Goal: Information Seeking & Learning: Learn about a topic

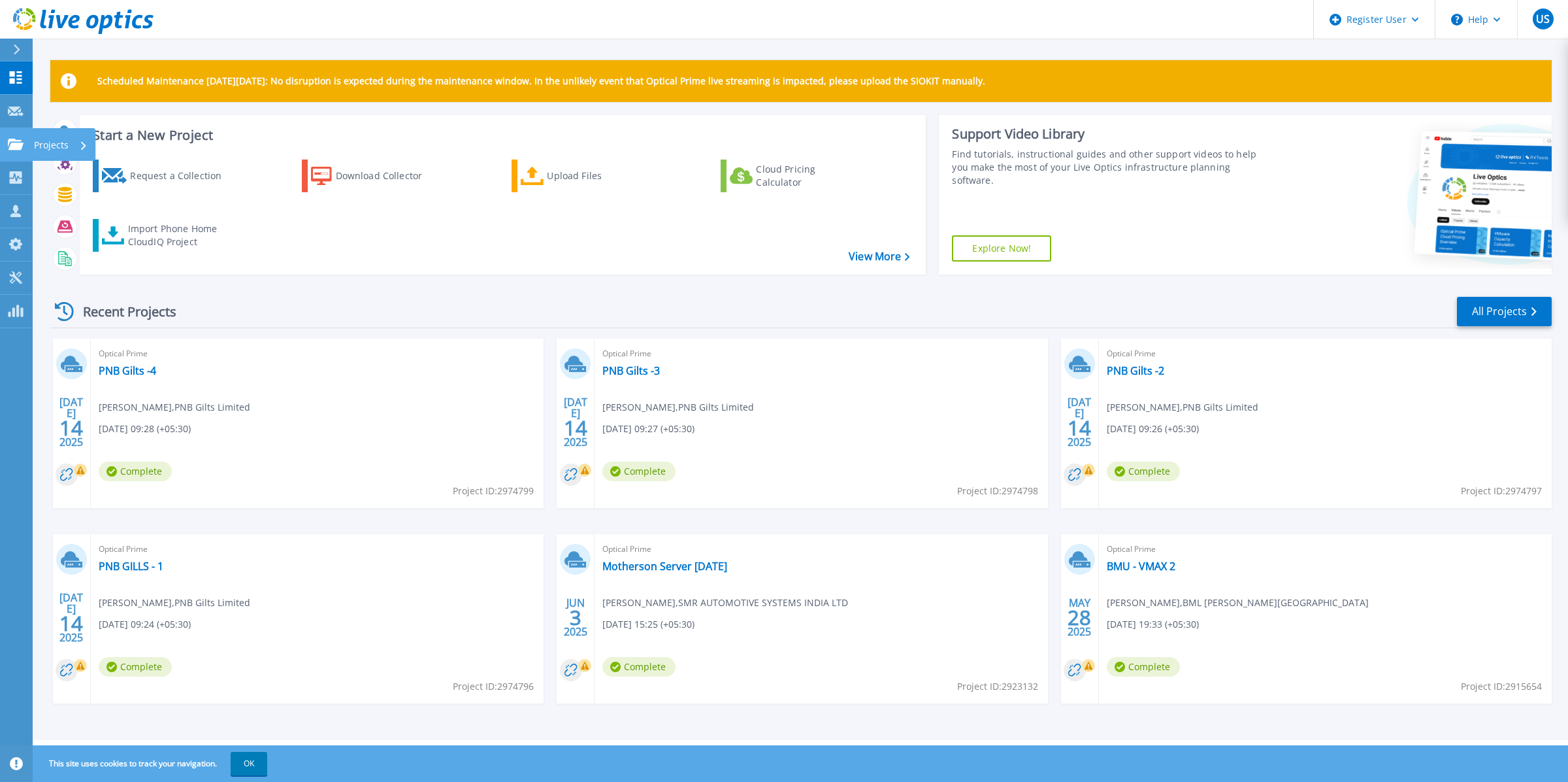
click at [12, 129] on link "Projects Projects" at bounding box center [16, 145] width 33 height 33
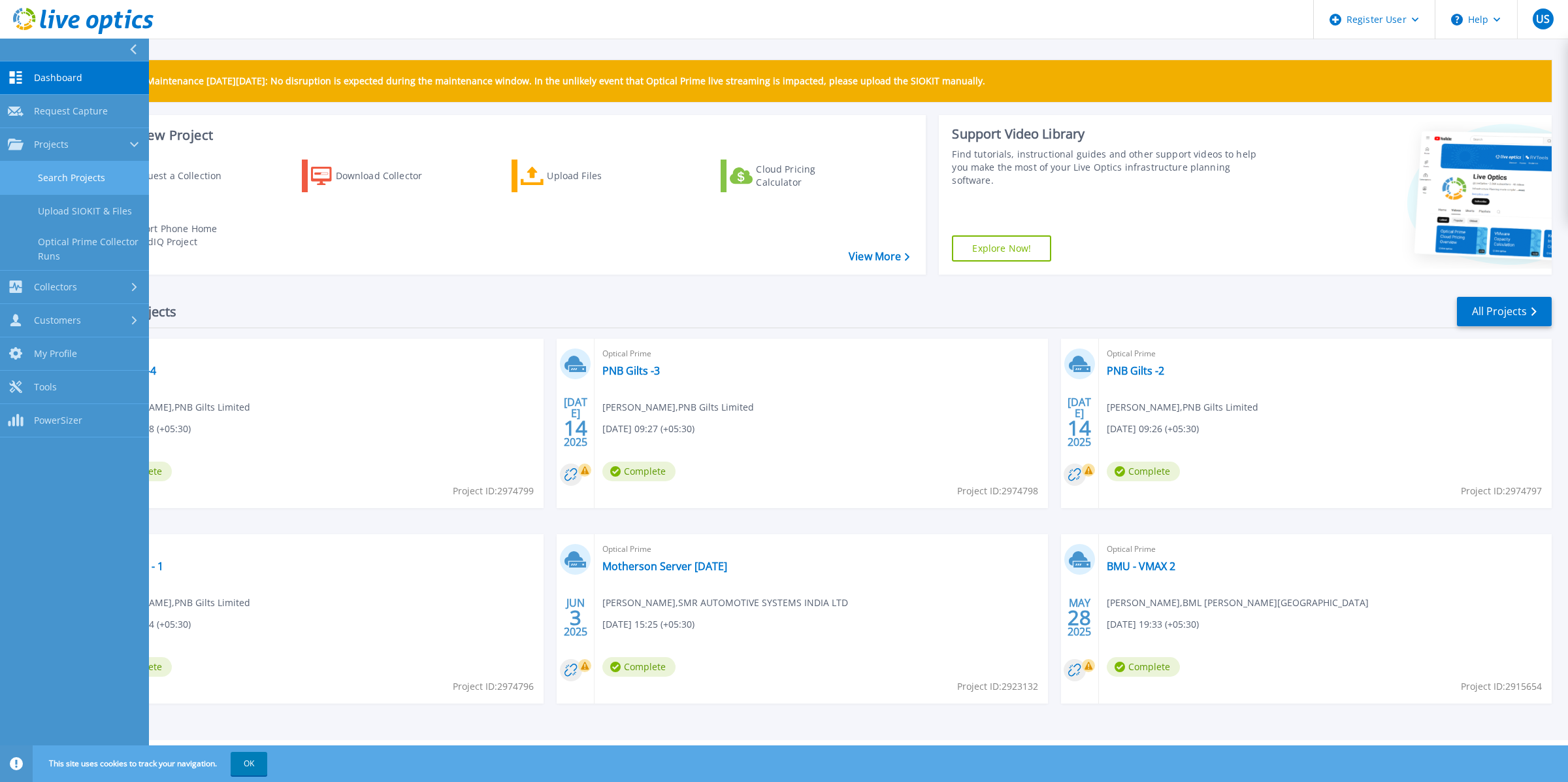
click at [57, 173] on link "Search Projects" at bounding box center [74, 178] width 149 height 33
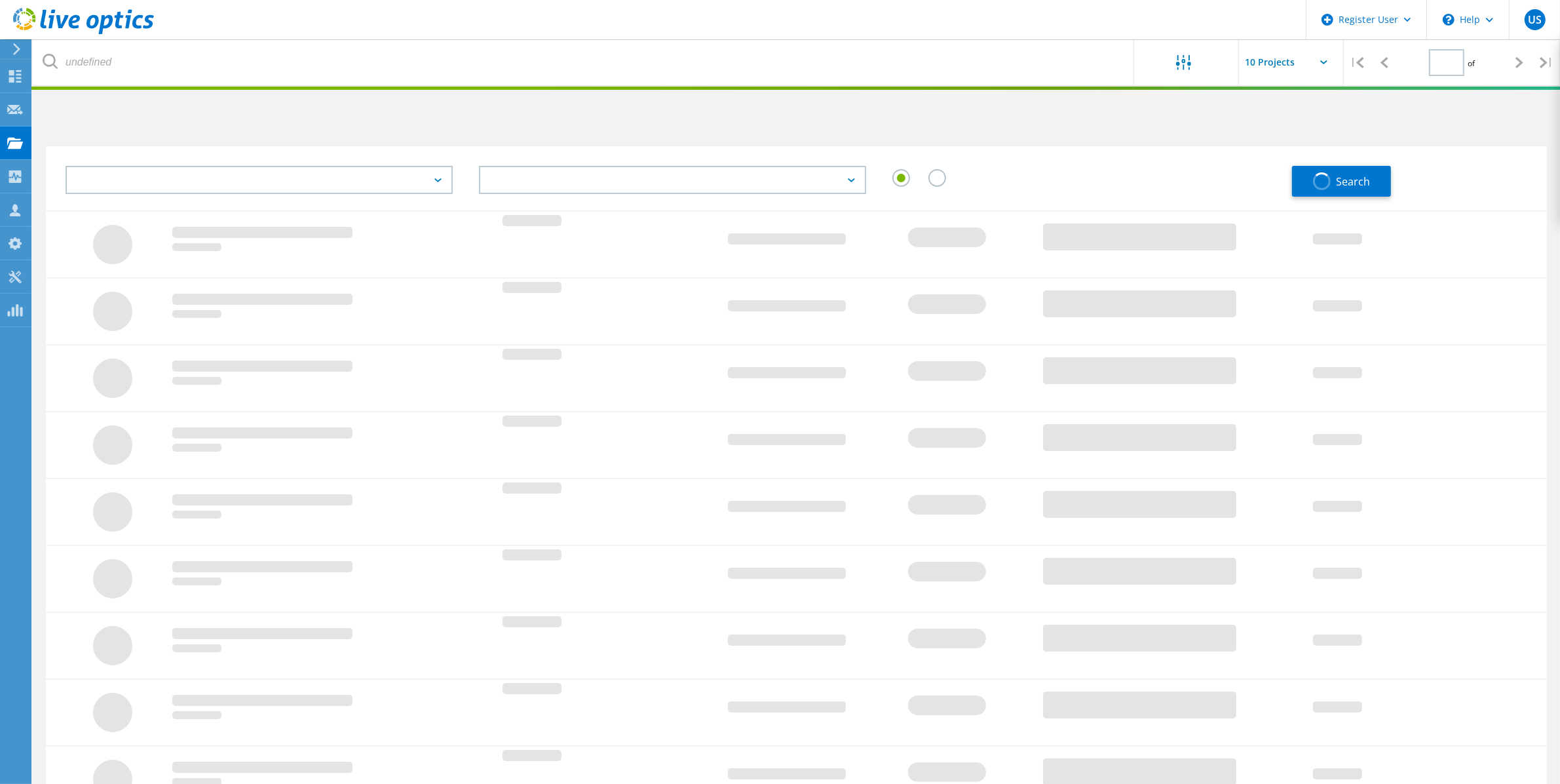
type input "1"
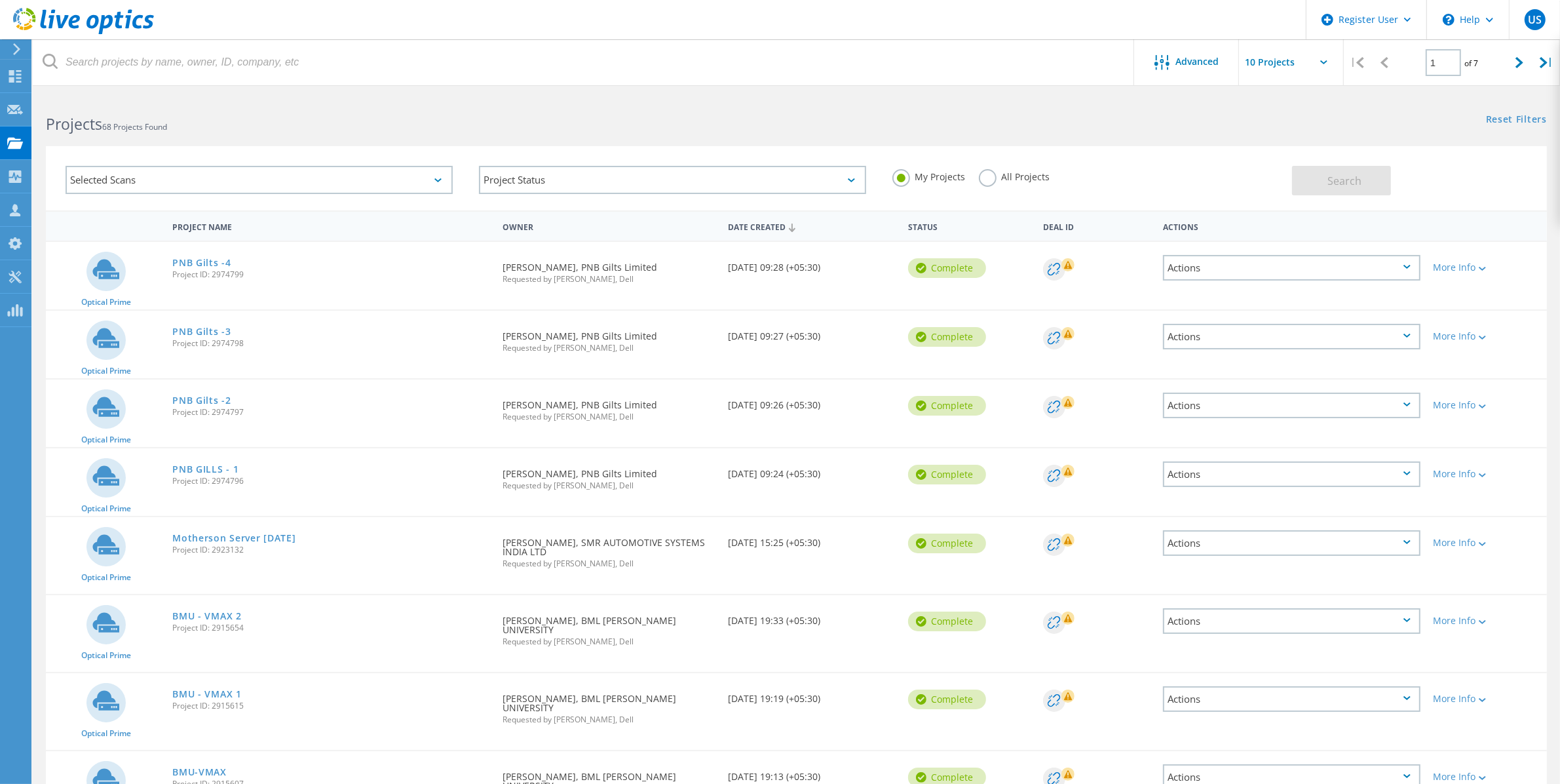
click at [192, 8] on header "Register User \n Help Explore Helpful Articles Contact Support US Dell User Urj…" at bounding box center [780, 20] width 1560 height 39
click at [990, 177] on label "All Projects" at bounding box center [1015, 175] width 72 height 13
click at [0, 0] on input "All Projects" at bounding box center [0, 0] width 0 height 0
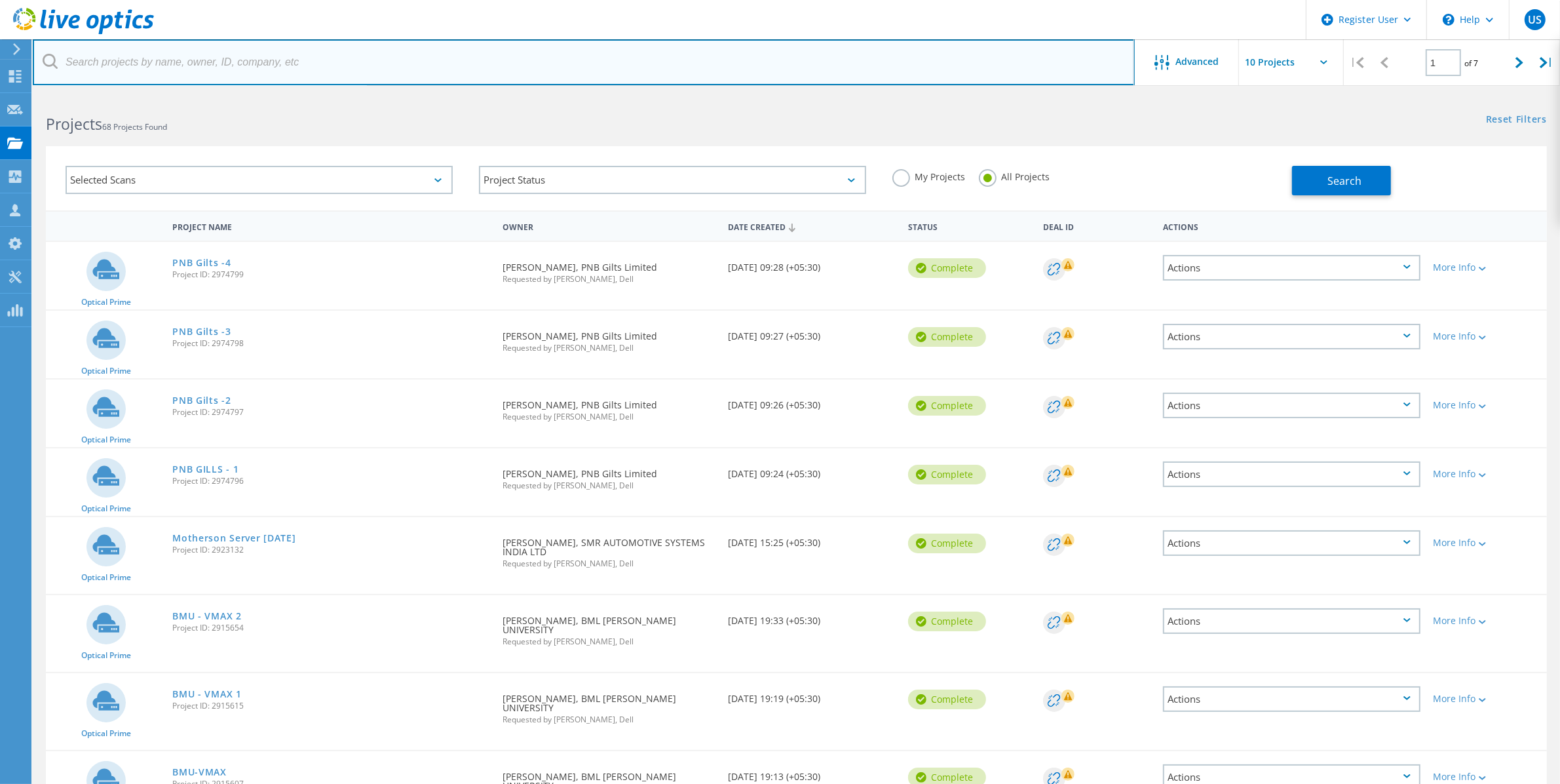
click at [677, 55] on input "text" at bounding box center [584, 62] width 1102 height 46
paste input "3053550"
type input "3053550"
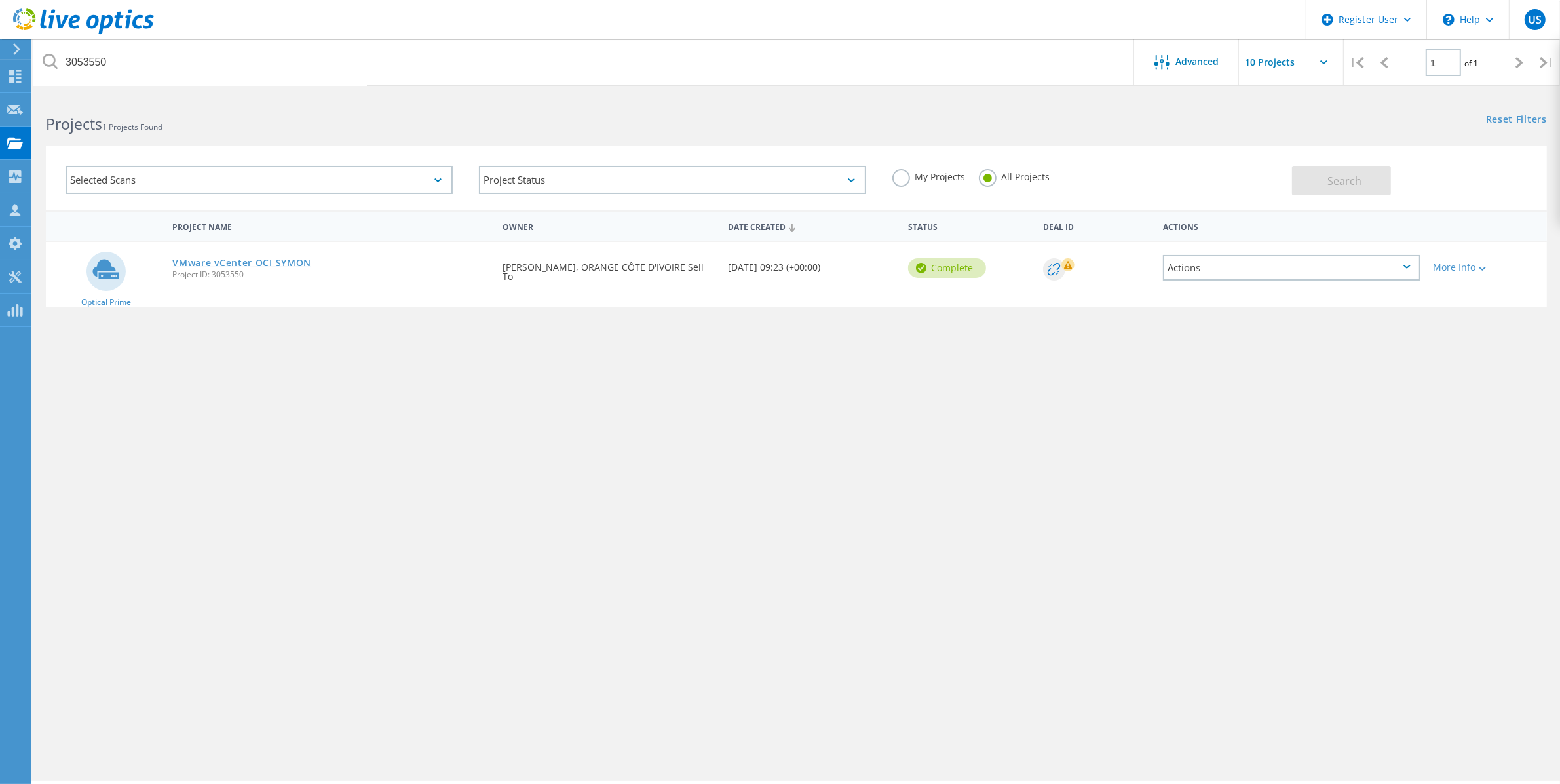
click at [289, 258] on link "VMware vCenter OCI SYMON" at bounding box center [242, 262] width 139 height 9
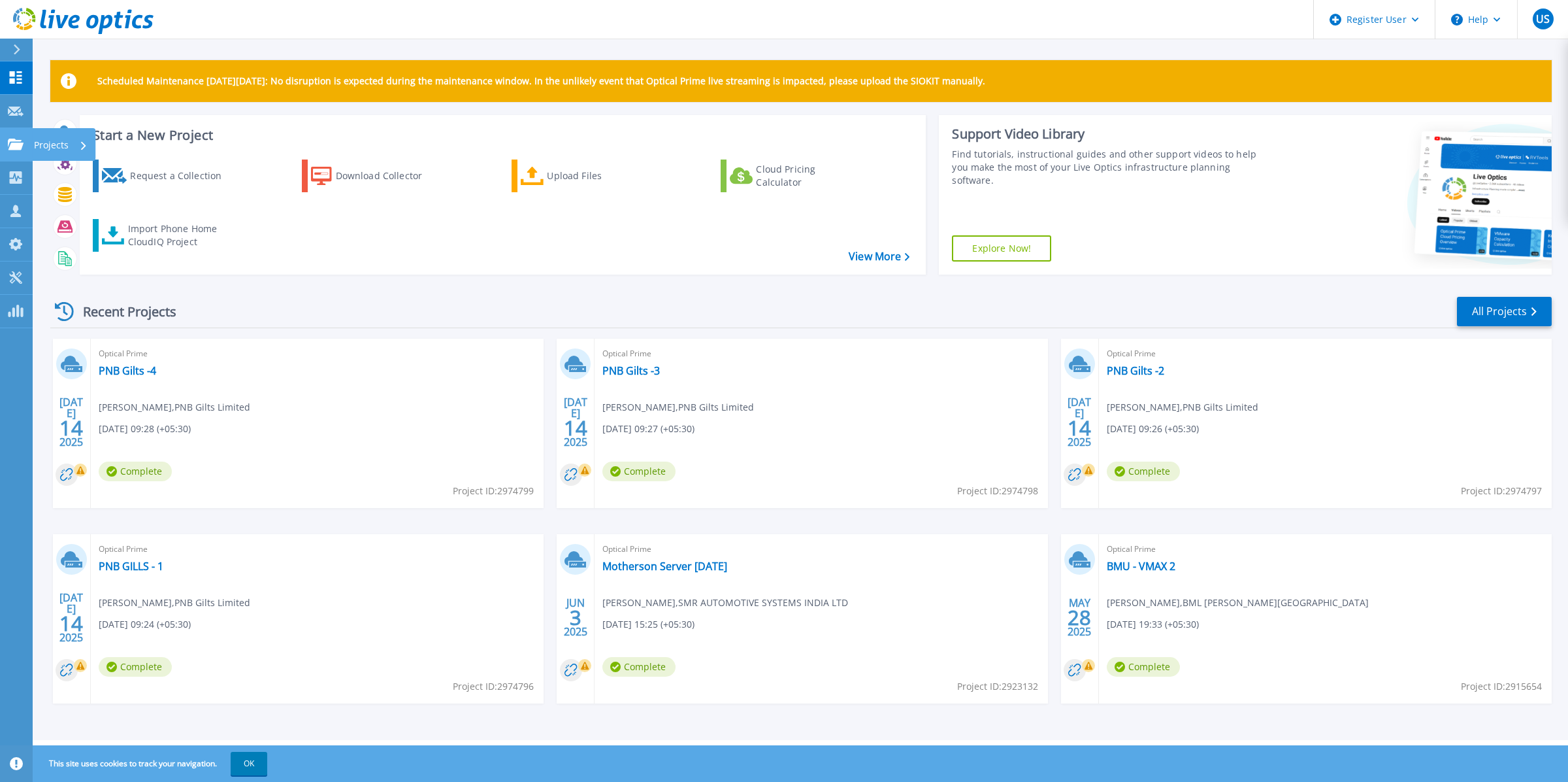
click at [28, 141] on link "Projects Projects" at bounding box center [16, 145] width 33 height 33
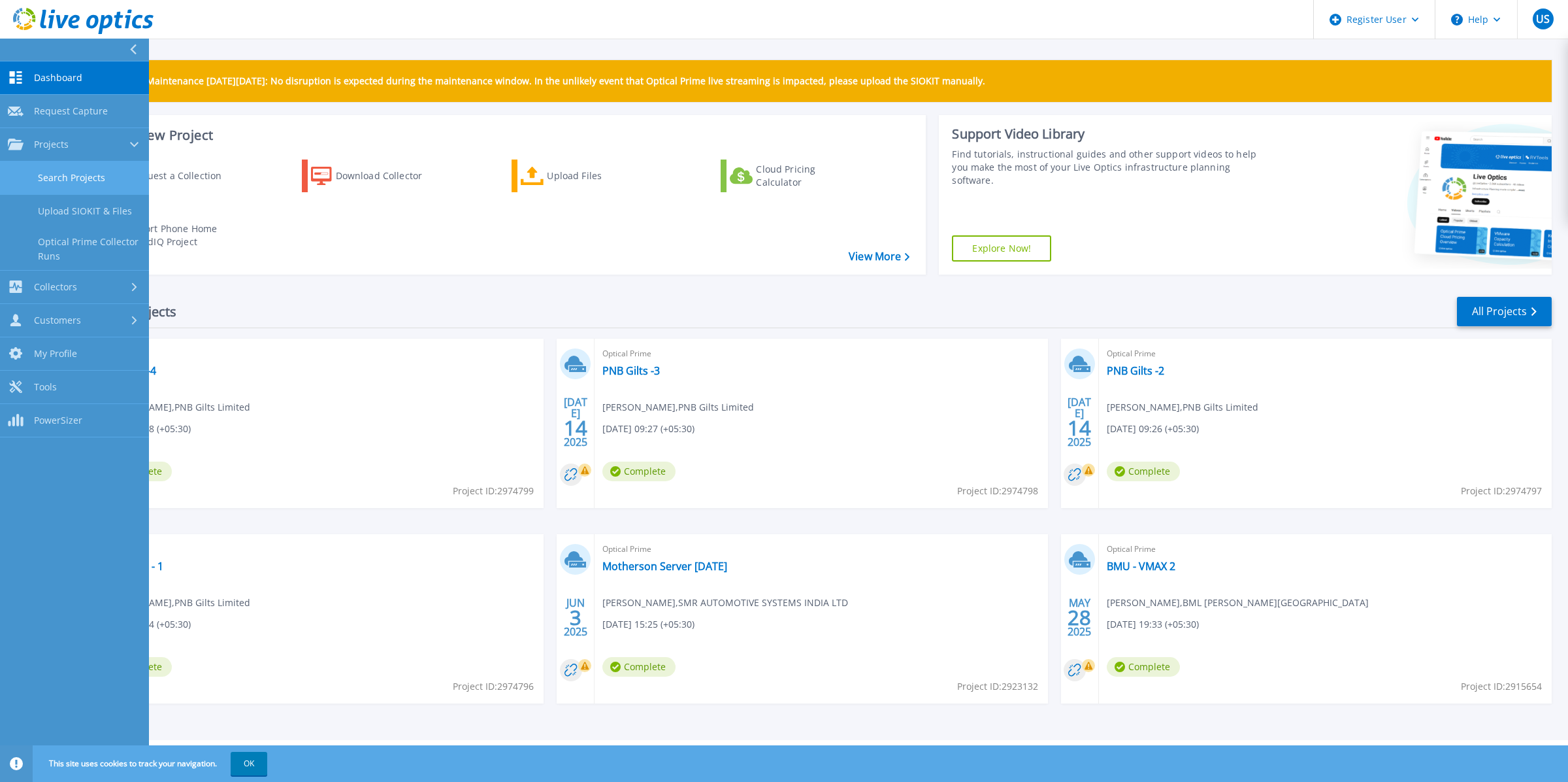
click at [54, 180] on link "Search Projects" at bounding box center [74, 178] width 149 height 33
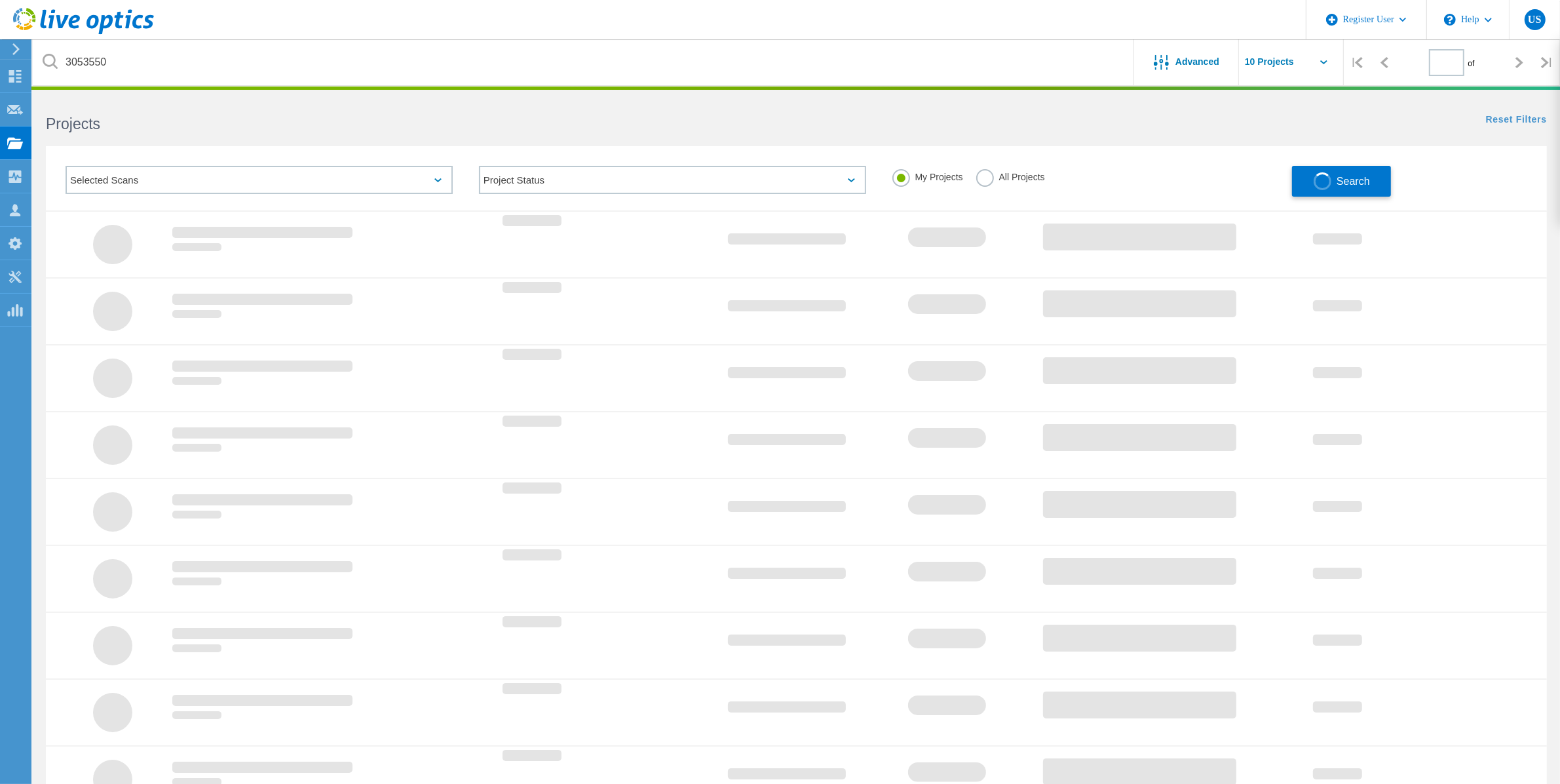
type input "1"
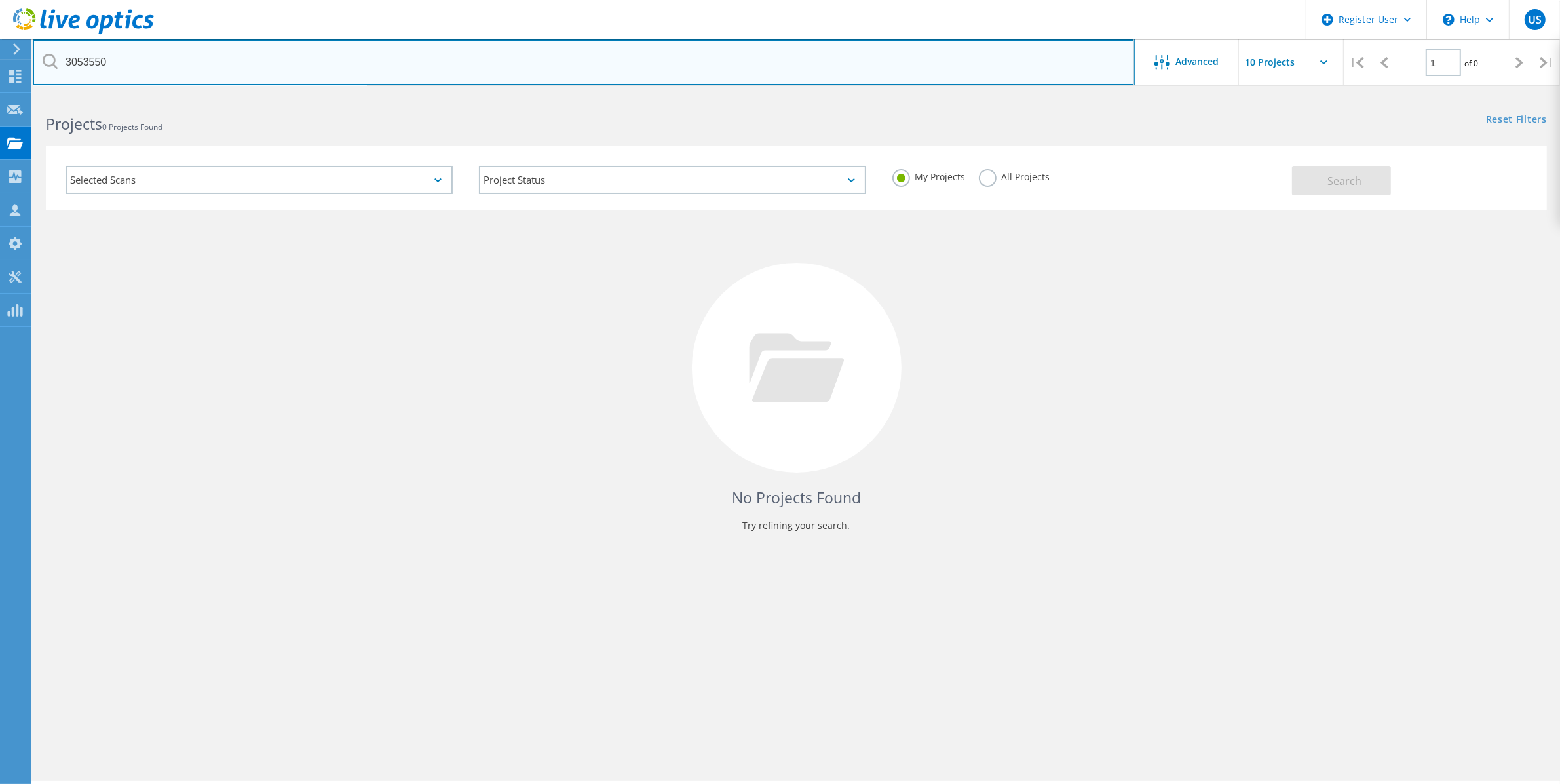
click at [681, 73] on input "3053550" at bounding box center [584, 62] width 1102 height 46
type input "3"
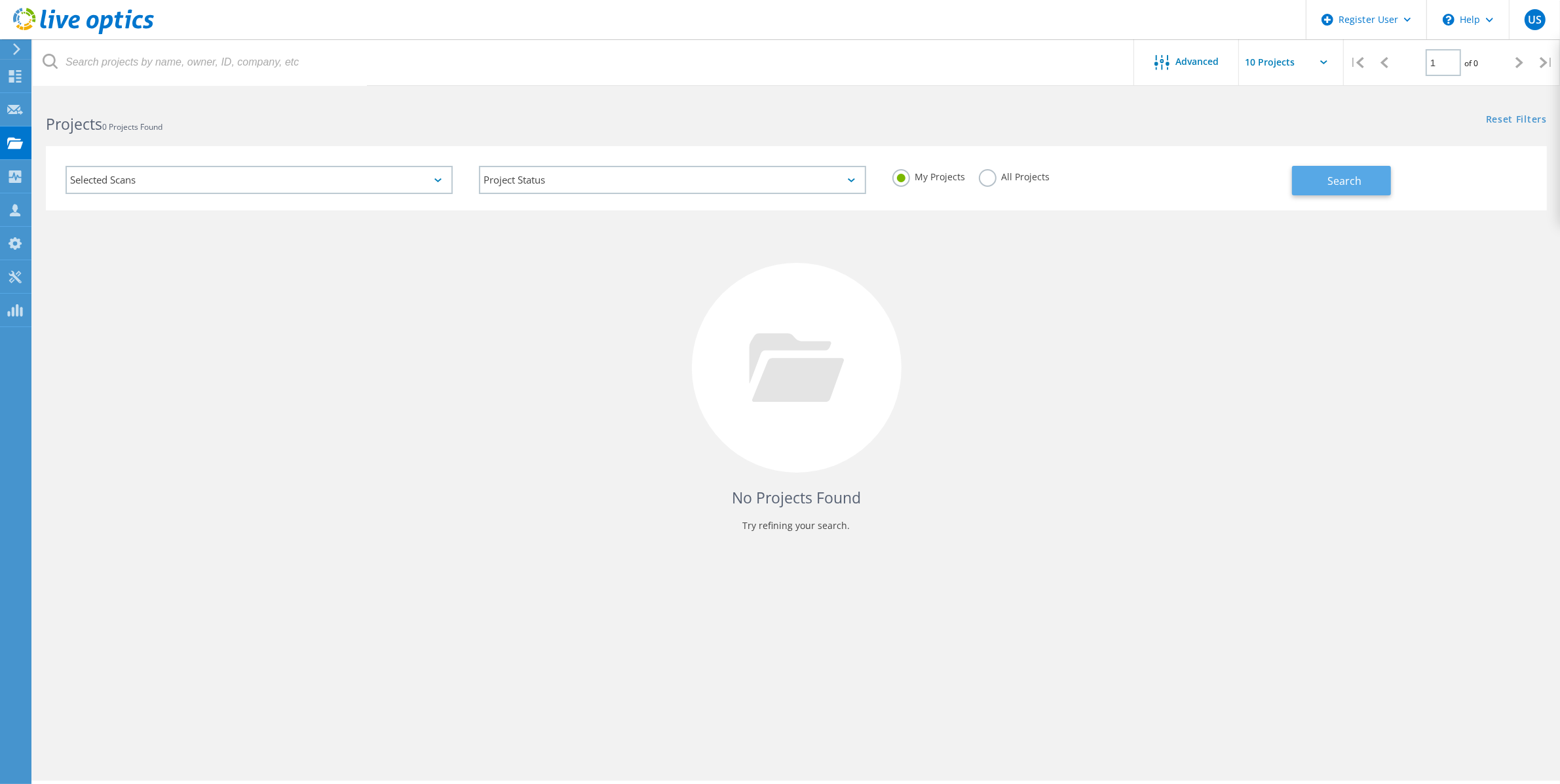
click at [1317, 180] on button "Search" at bounding box center [1342, 180] width 99 height 30
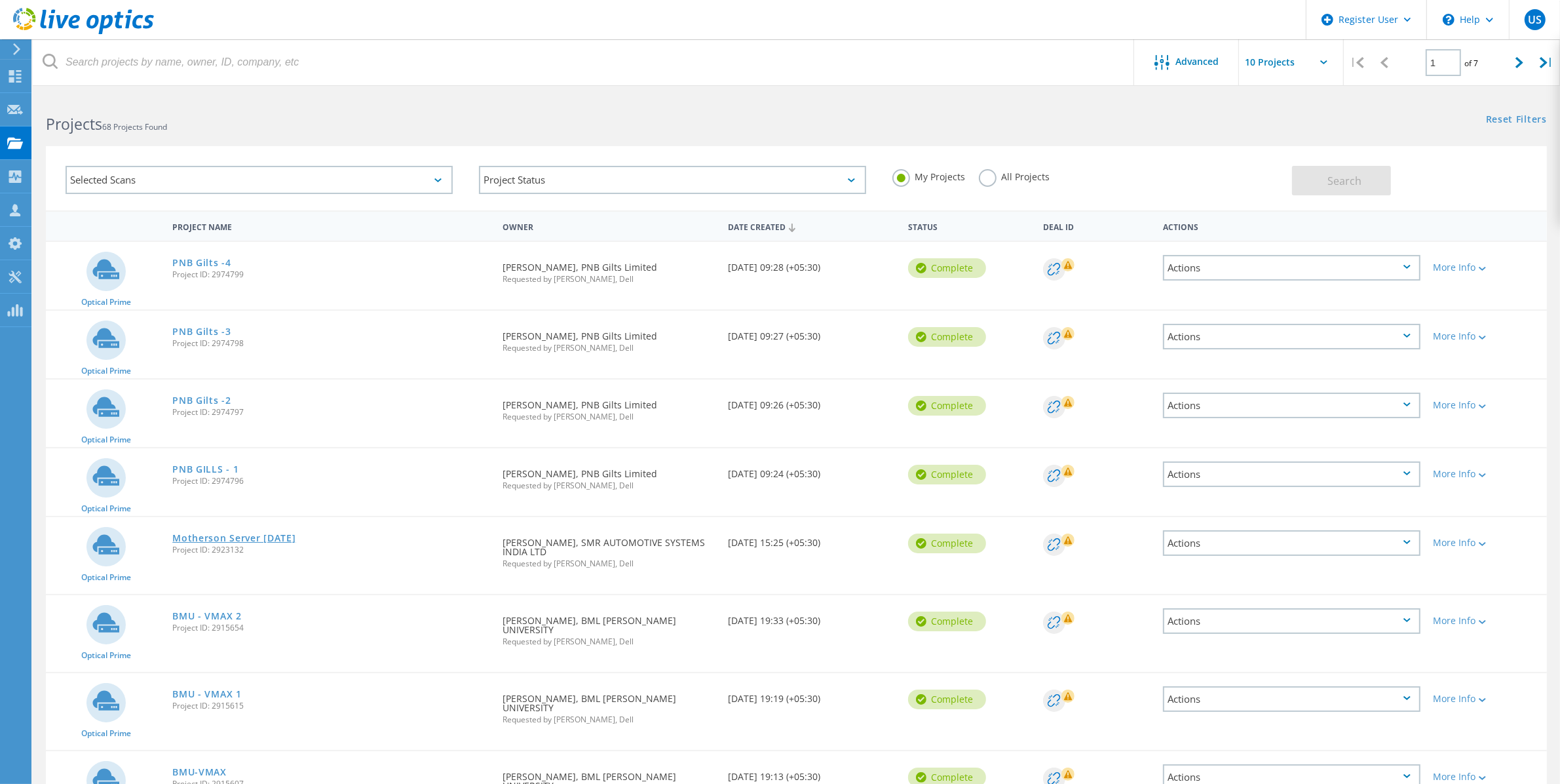
click at [268, 534] on link "Motherson Server [DATE]" at bounding box center [234, 538] width 124 height 9
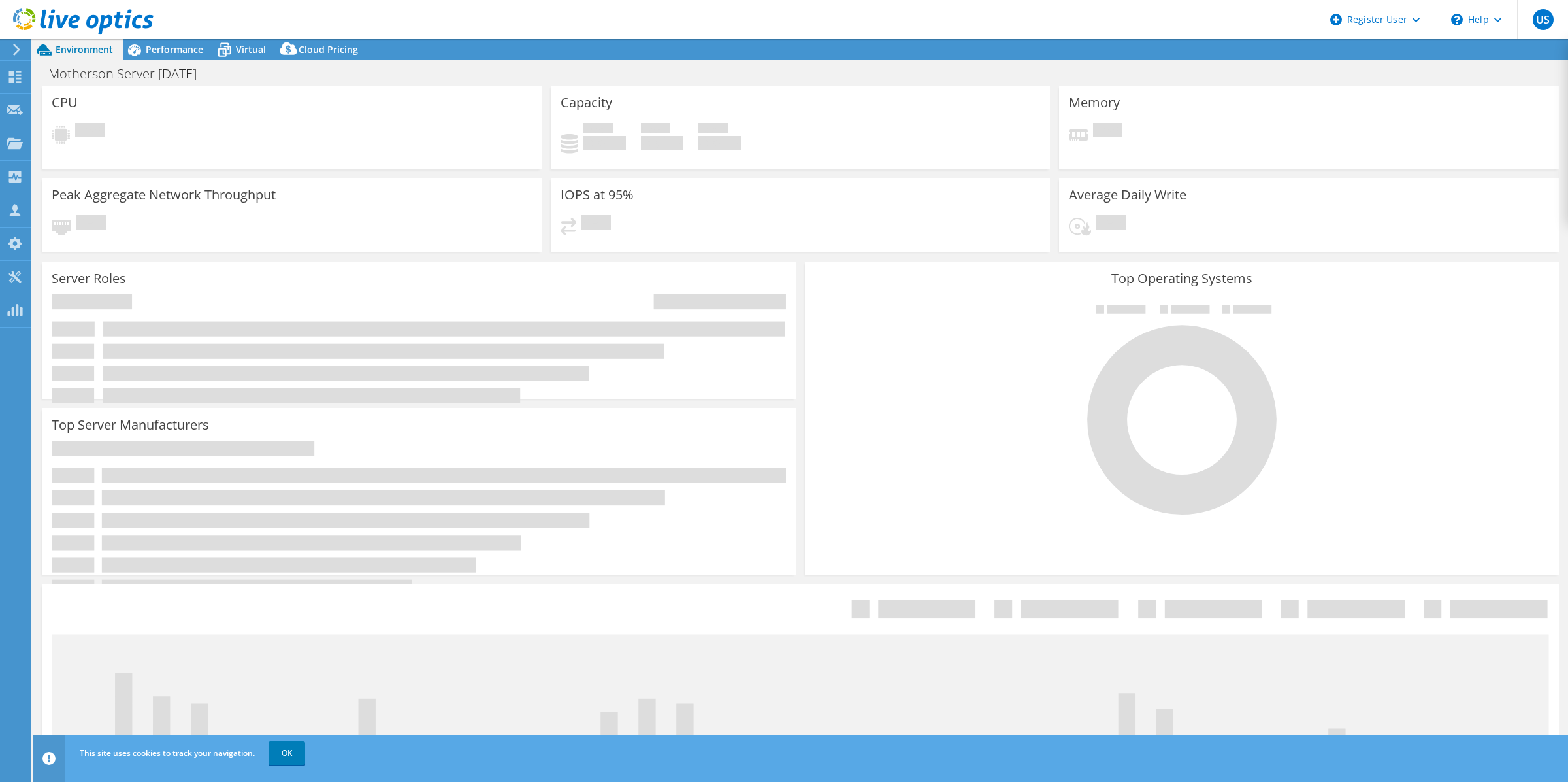
select select "USD"
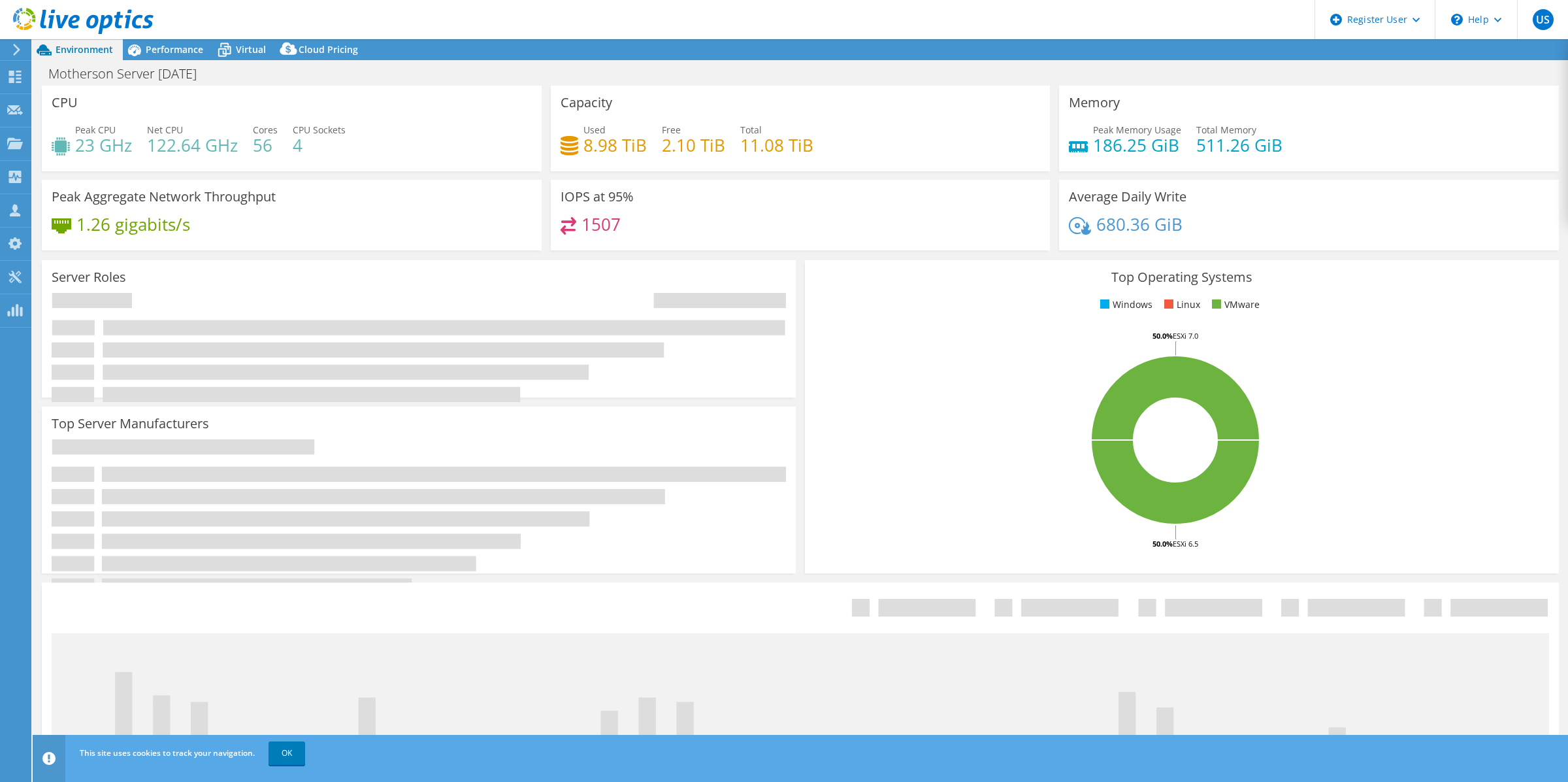
select select "Mumbai"
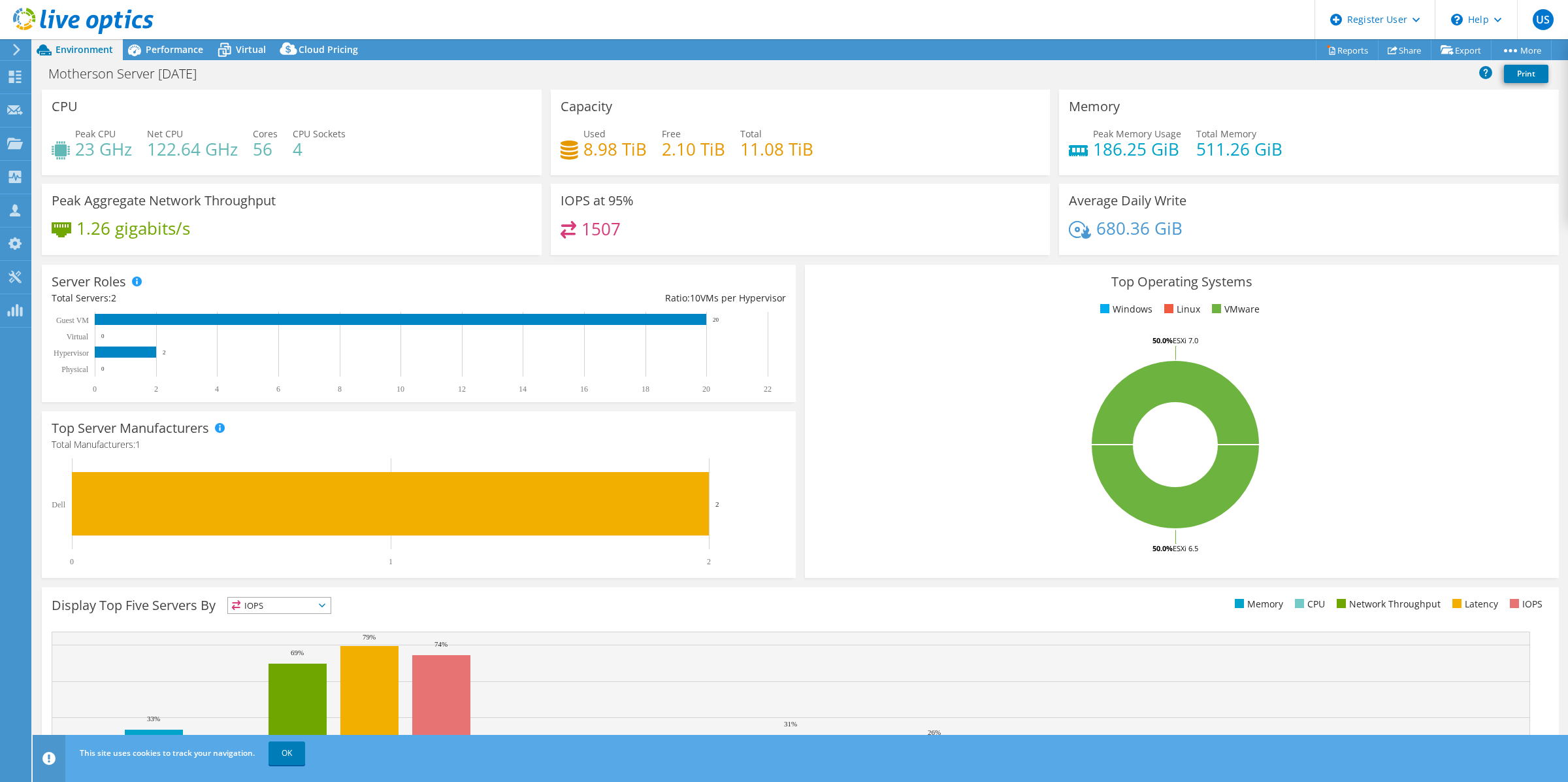
click at [621, 345] on rect at bounding box center [412, 353] width 721 height 82
click at [769, 272] on div "Server Roles Physical Servers represent bare metal servers that were targets of…" at bounding box center [419, 334] width 754 height 137
click at [165, 59] on div "Performance" at bounding box center [168, 49] width 90 height 21
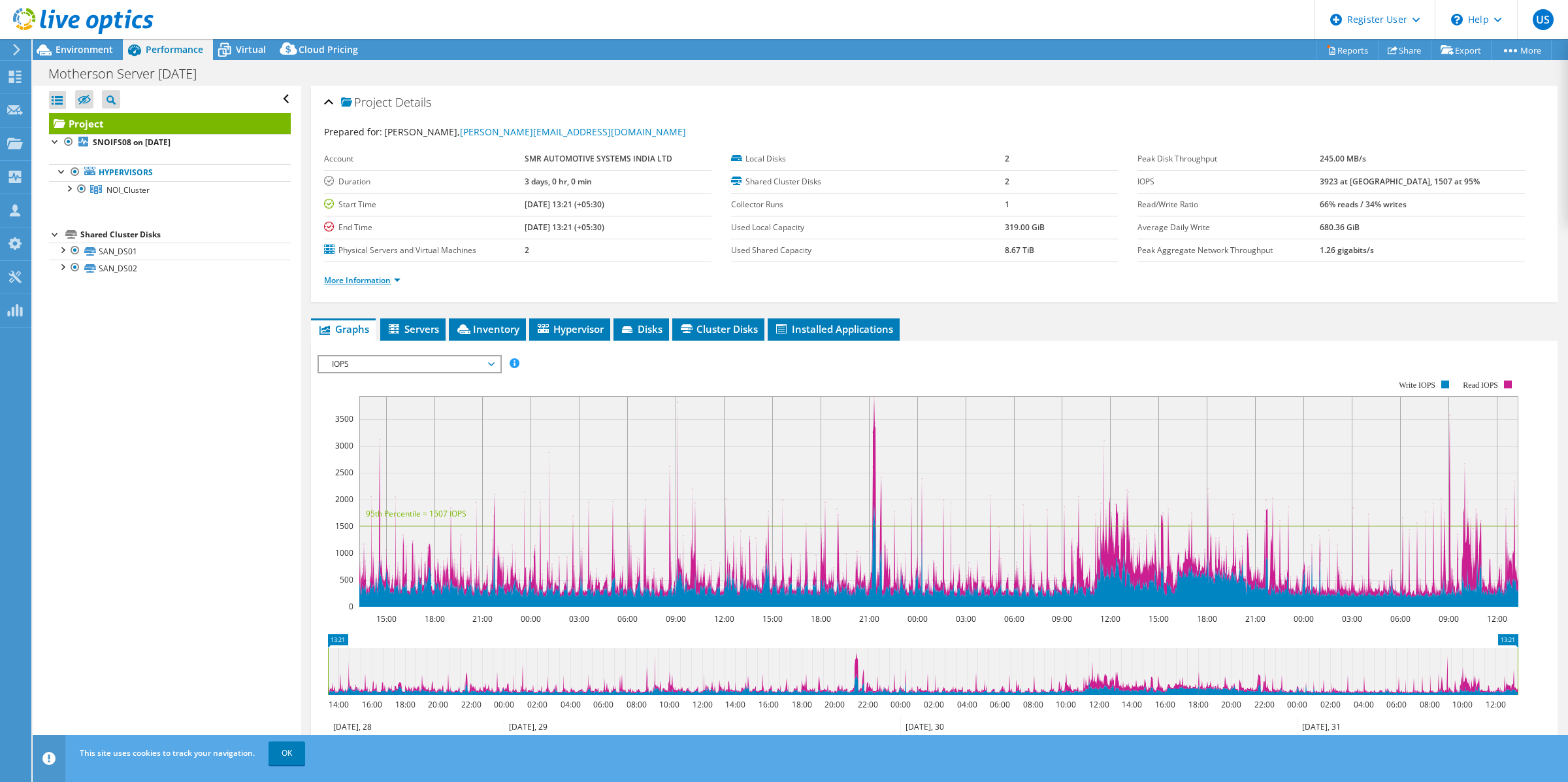
click at [377, 279] on link "More Information" at bounding box center [362, 280] width 77 height 11
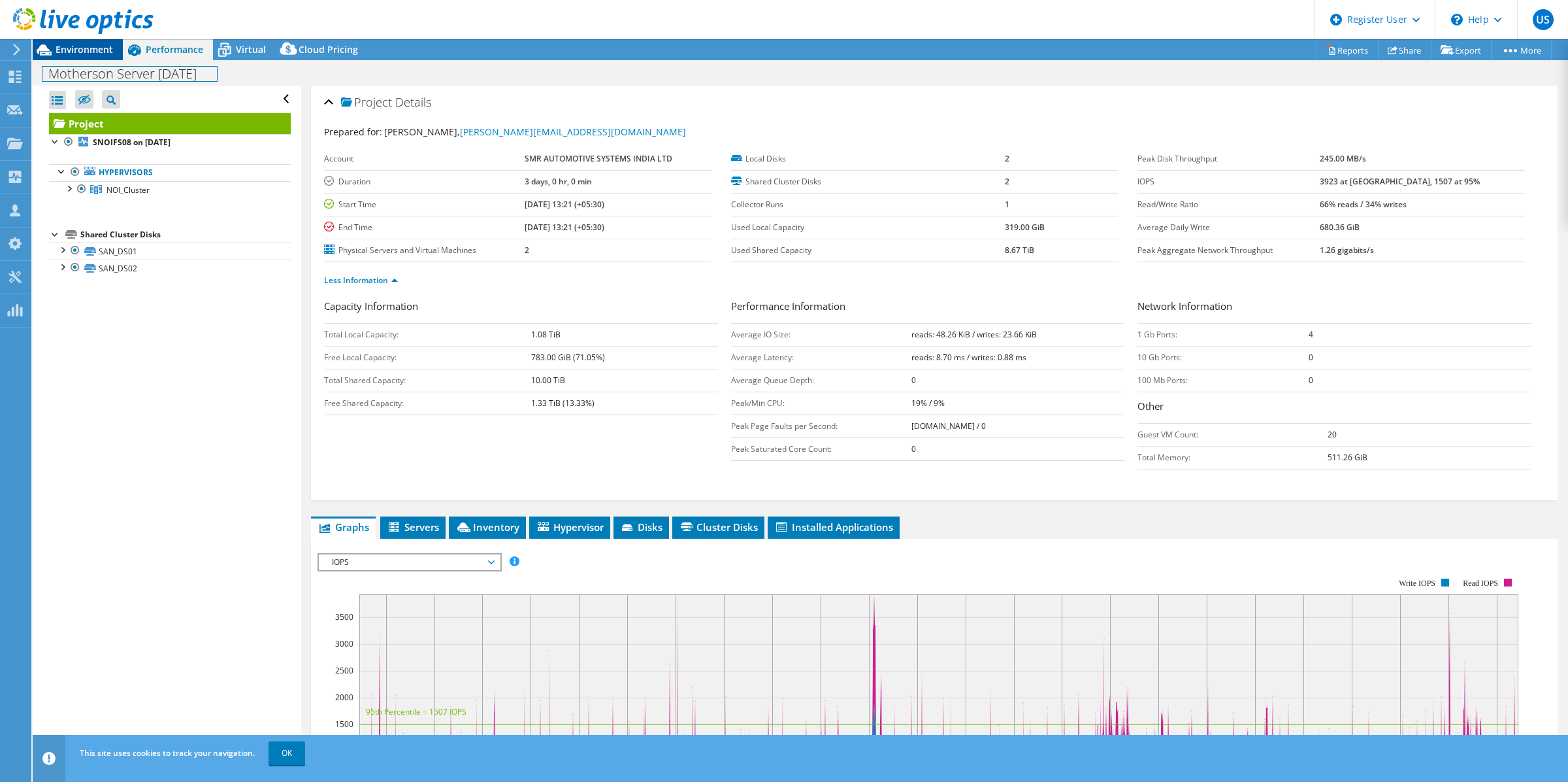
click at [83, 57] on div "Project Actions Project Actions Reports Share Export vSAN ReadyNode Sizer" at bounding box center [801, 411] width 1536 height 743
click at [89, 49] on span "Environment" at bounding box center [84, 49] width 57 height 12
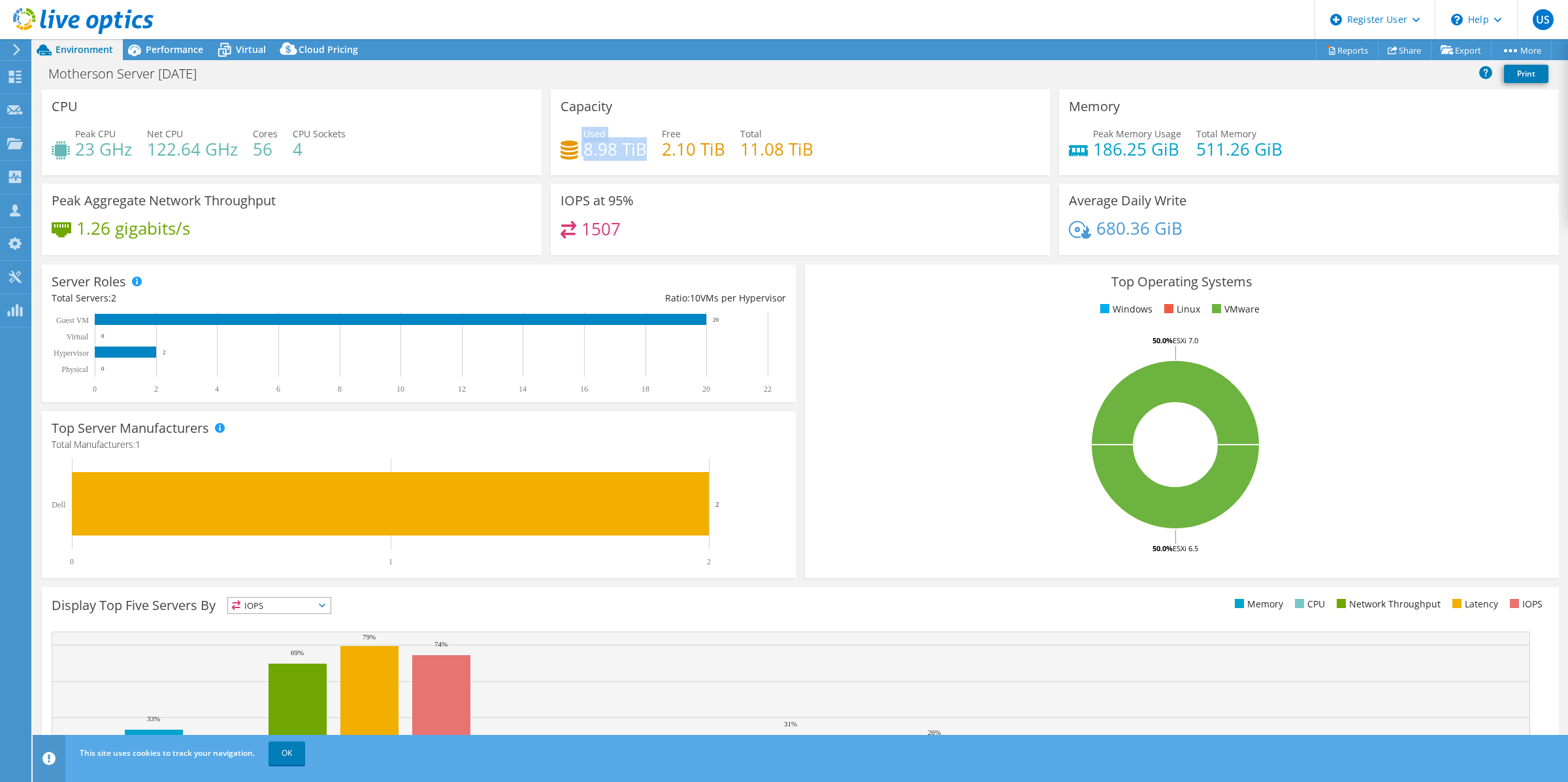
drag, startPoint x: 577, startPoint y: 150, endPoint x: 641, endPoint y: 154, distance: 64.1
click at [641, 154] on div "Used 8.98 TiB" at bounding box center [603, 141] width 87 height 29
click at [180, 43] on span "Performance" at bounding box center [174, 49] width 57 height 12
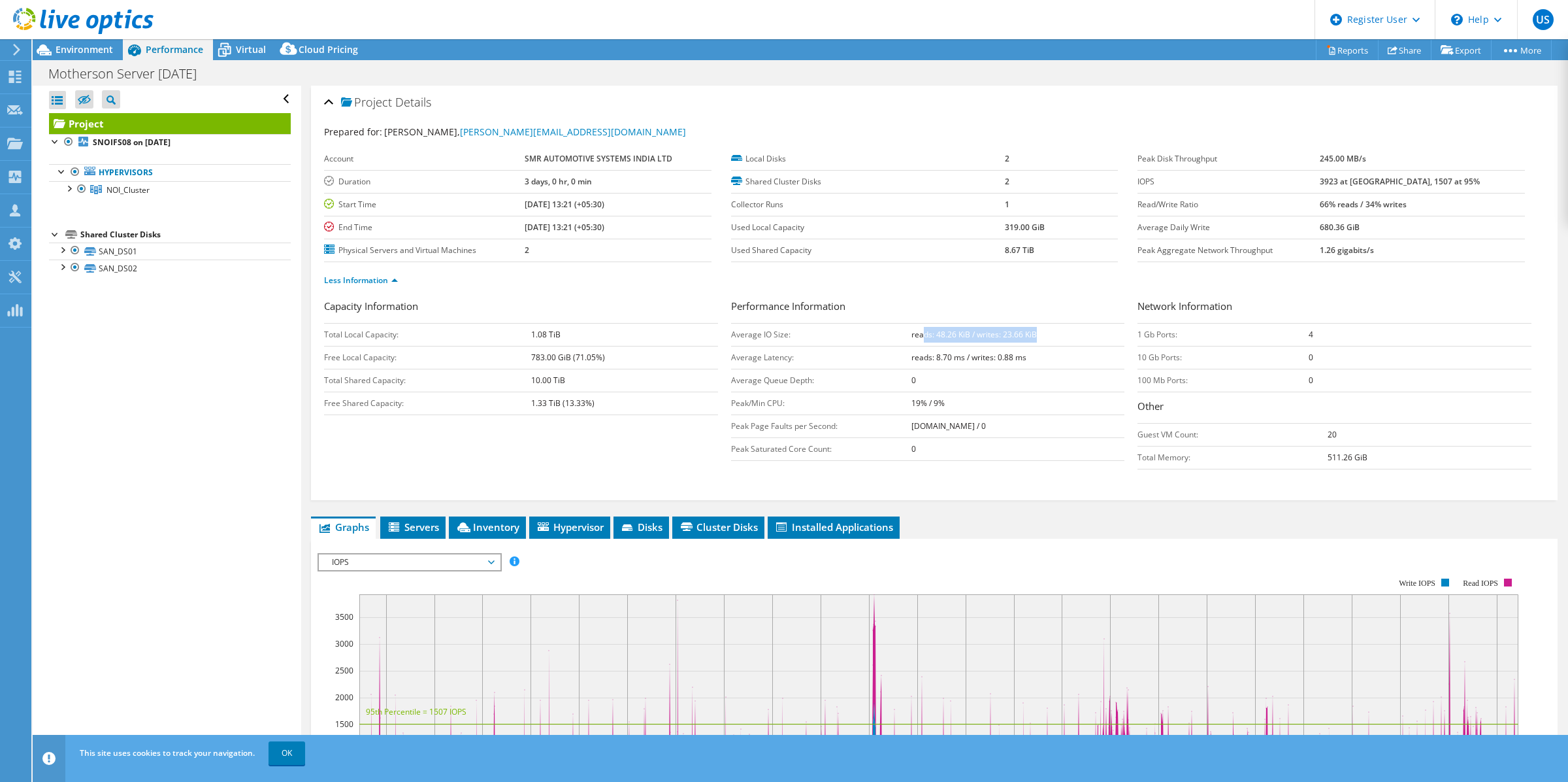
drag, startPoint x: 916, startPoint y: 332, endPoint x: 1062, endPoint y: 331, distance: 146.0
click at [1062, 331] on td "reads: 48.26 KiB / writes: 23.66 KiB" at bounding box center [1017, 335] width 213 height 23
drag, startPoint x: 902, startPoint y: 335, endPoint x: 1072, endPoint y: 329, distance: 170.1
click at [1072, 329] on tr "Average IO Size: reads: 48.26 KiB / writes: 23.66 KiB" at bounding box center [927, 335] width 394 height 23
click at [949, 348] on td "reads: 8.70 ms / writes: 0.88 ms" at bounding box center [1017, 357] width 213 height 23
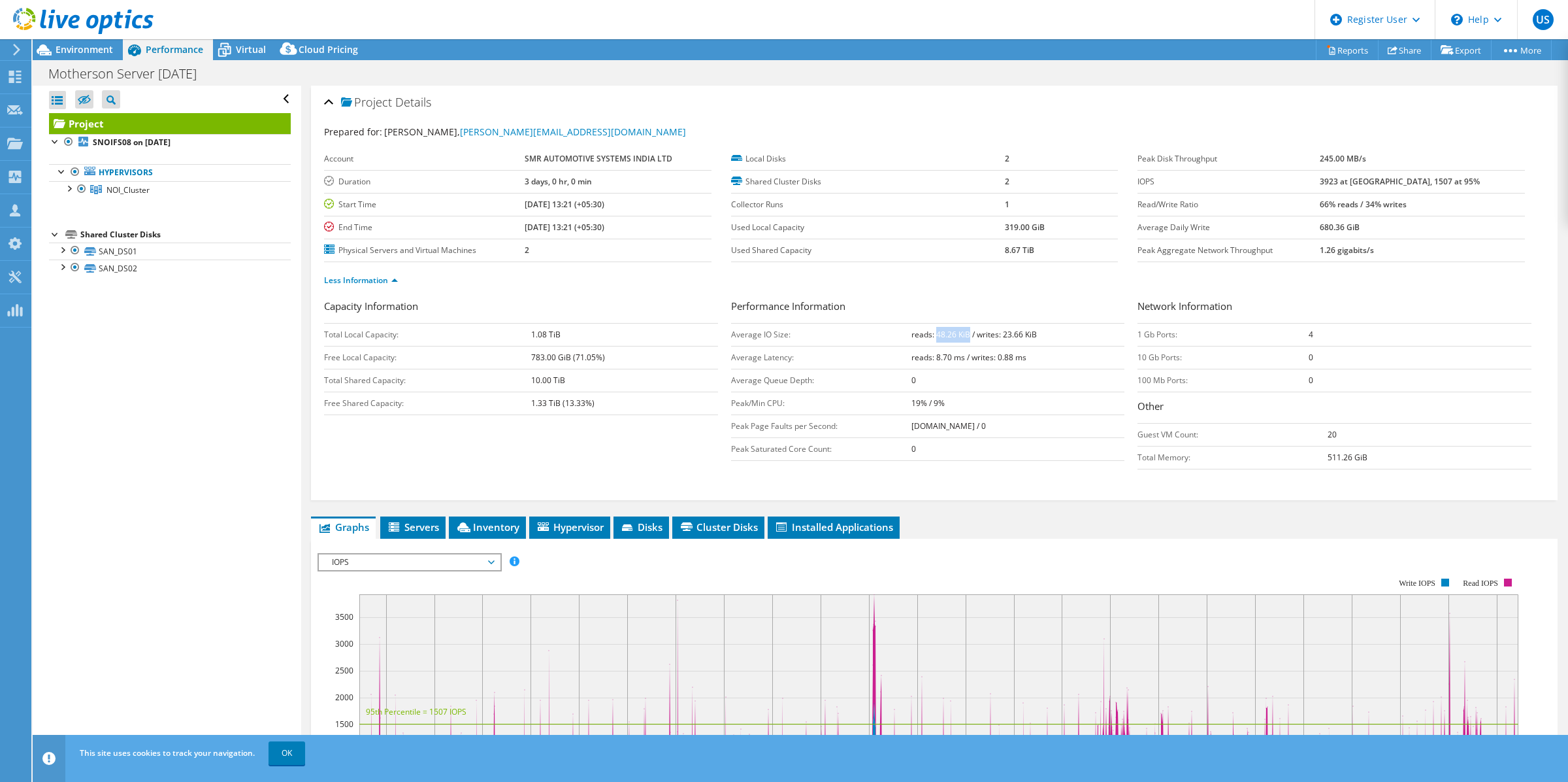
drag, startPoint x: 964, startPoint y: 330, endPoint x: 929, endPoint y: 335, distance: 35.4
click at [929, 335] on b "reads: 48.26 KiB / writes: 23.66 KiB" at bounding box center [974, 334] width 126 height 11
drag, startPoint x: 1356, startPoint y: 203, endPoint x: 1456, endPoint y: 203, distance: 100.0
click at [1456, 203] on td "66% reads / 34% writes" at bounding box center [1423, 204] width 205 height 23
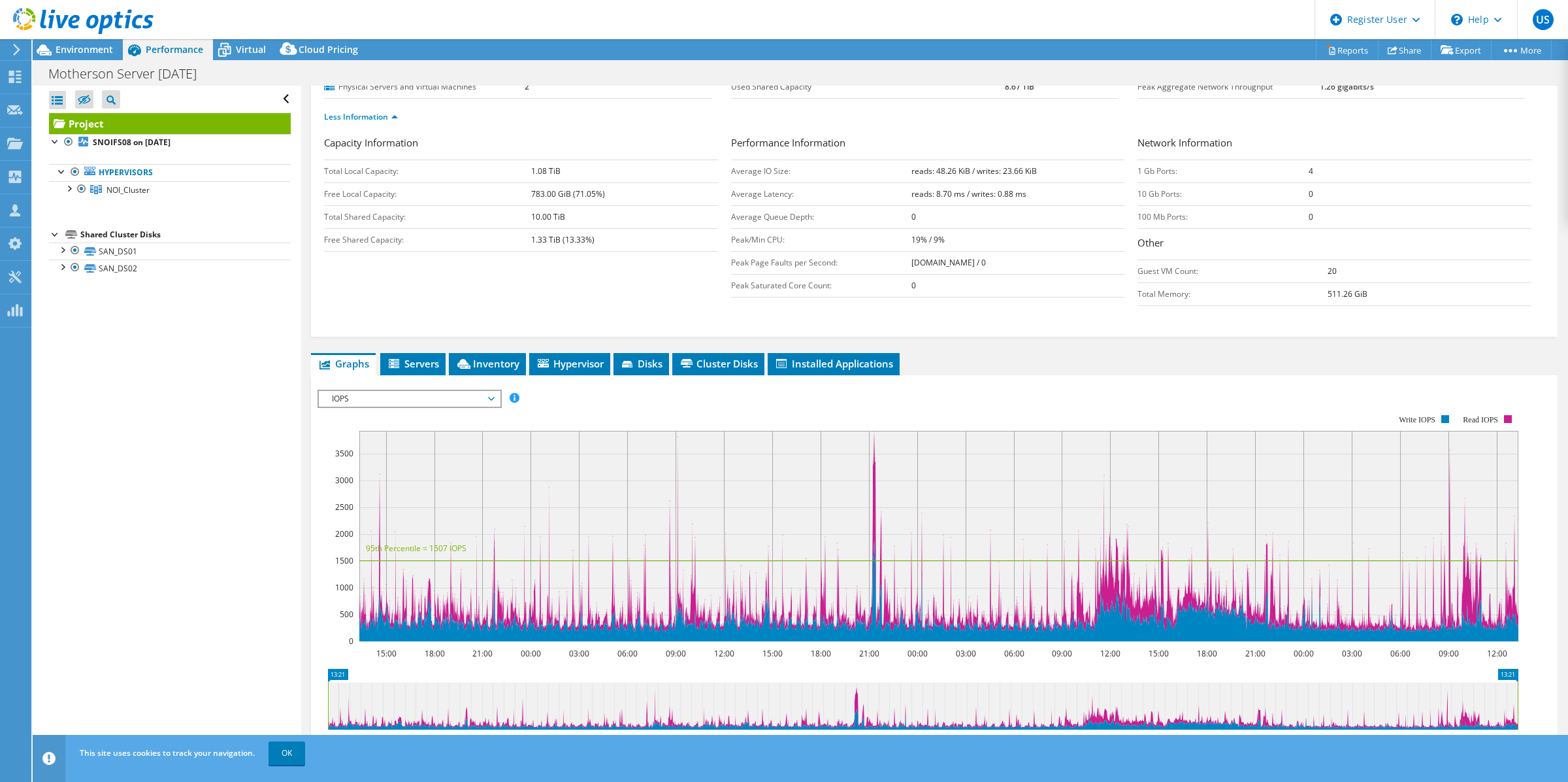
click at [400, 397] on span "IOPS" at bounding box center [410, 399] width 168 height 16
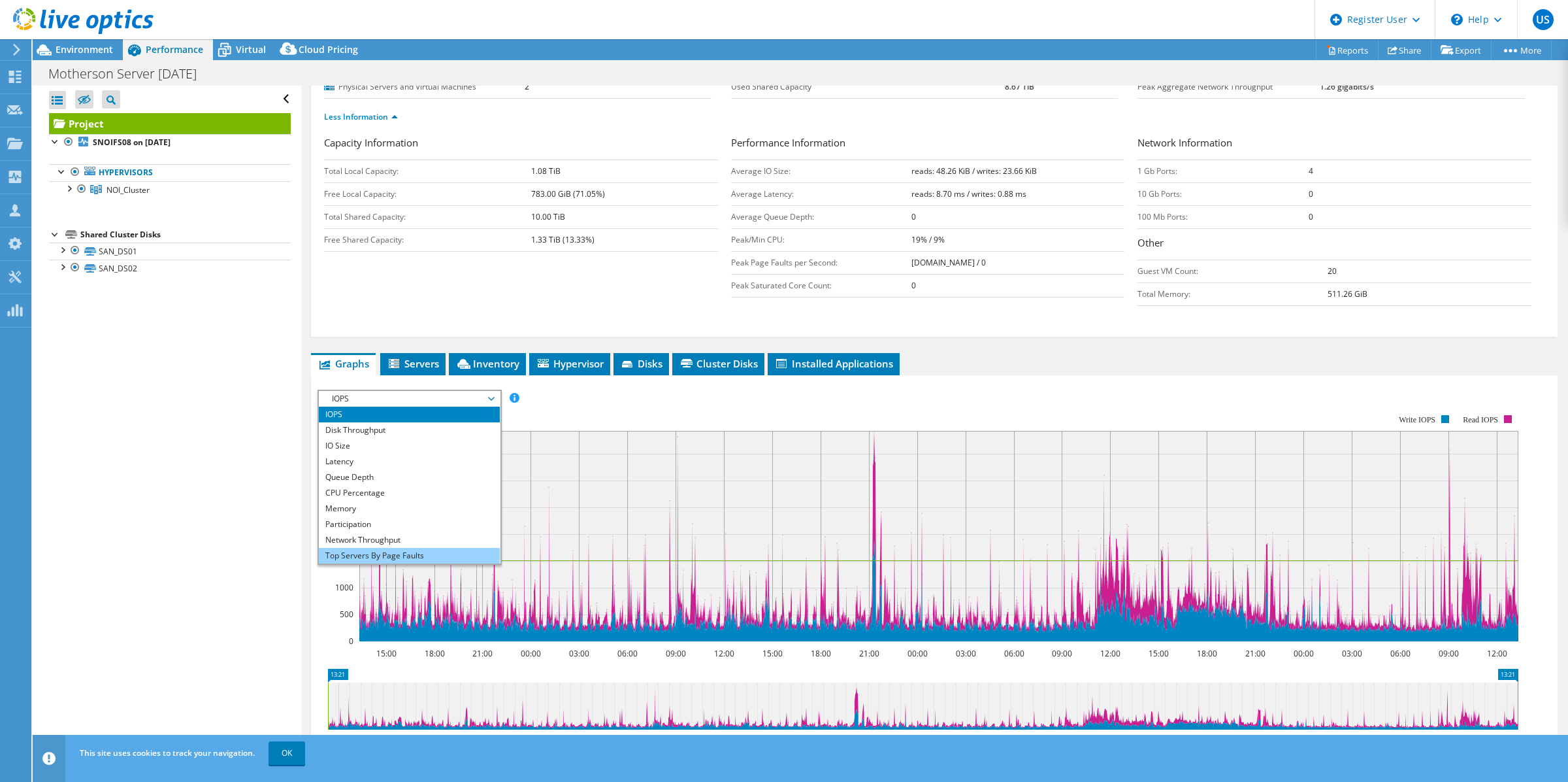
scroll to position [46, 0]
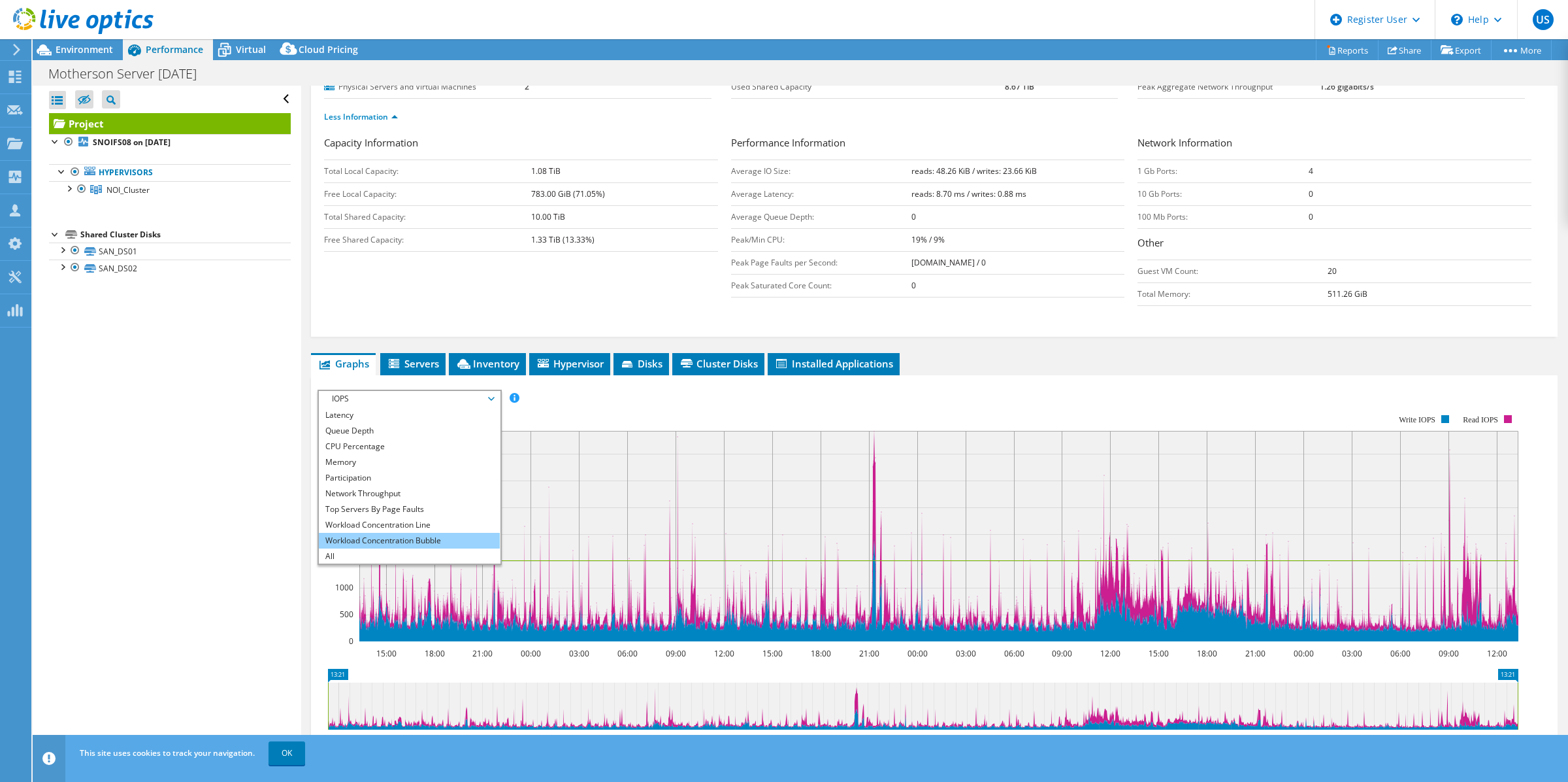
click at [436, 538] on li "Workload Concentration Bubble" at bounding box center [409, 541] width 181 height 16
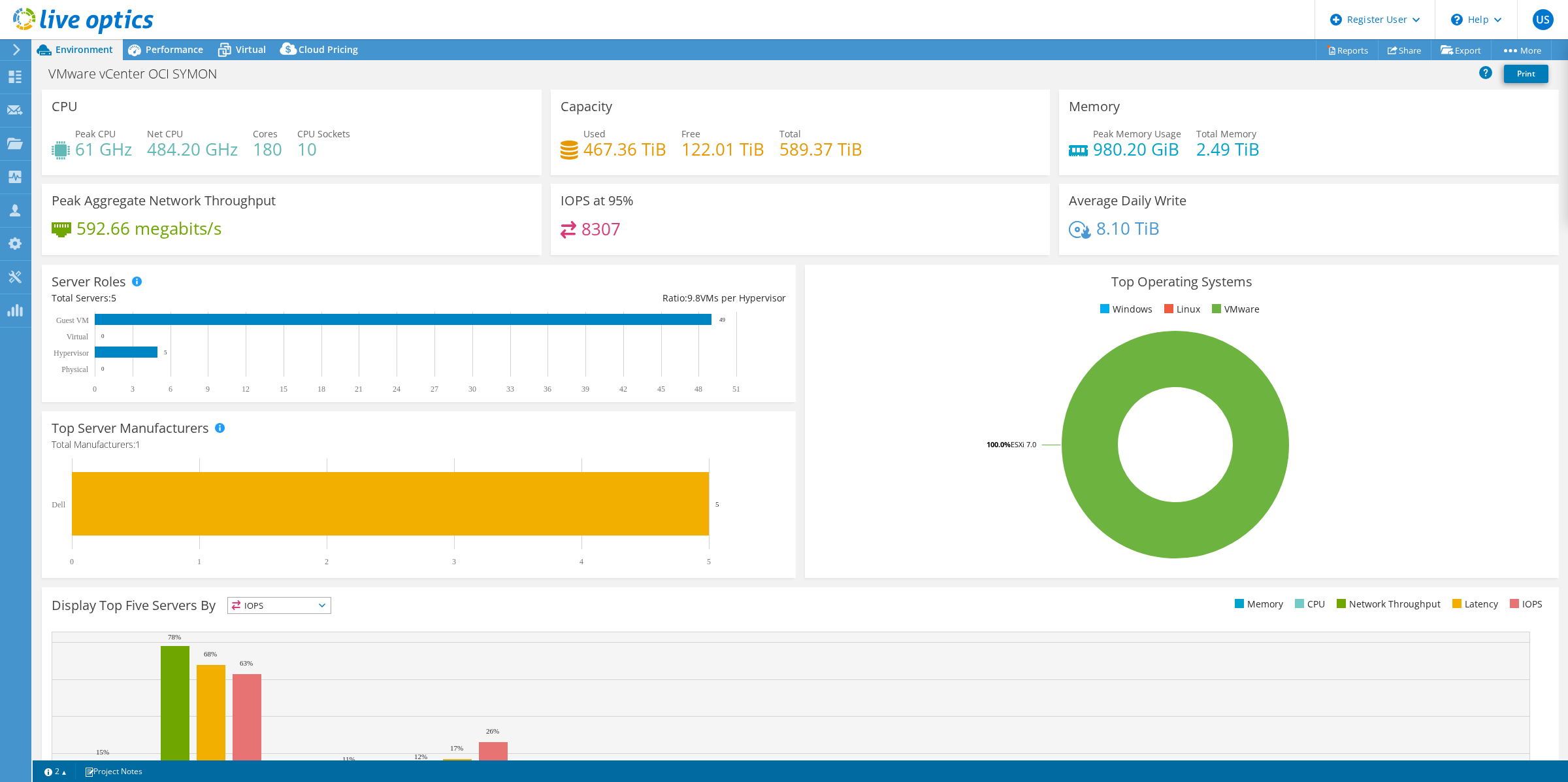
select select "USD"
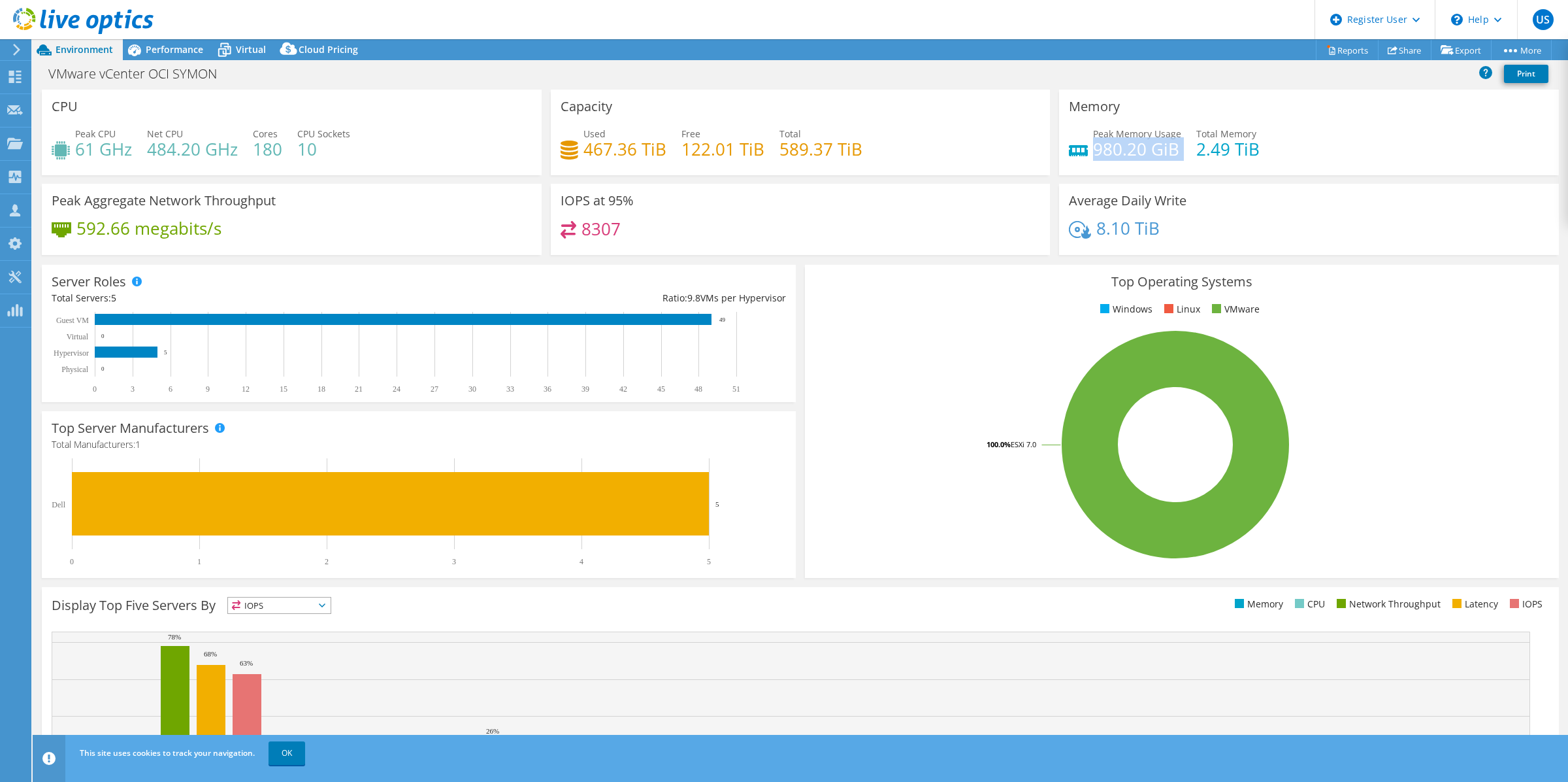
drag, startPoint x: 1087, startPoint y: 152, endPoint x: 1174, endPoint y: 154, distance: 87.0
click at [1174, 154] on div "Peak Memory Usage 980.20 GiB Total Memory 2.49 TiB" at bounding box center [1309, 148] width 480 height 43
drag, startPoint x: 629, startPoint y: 226, endPoint x: 579, endPoint y: 224, distance: 50.0
click at [579, 224] on div "8307" at bounding box center [801, 234] width 480 height 28
click at [201, 46] on span "Performance" at bounding box center [174, 49] width 57 height 12
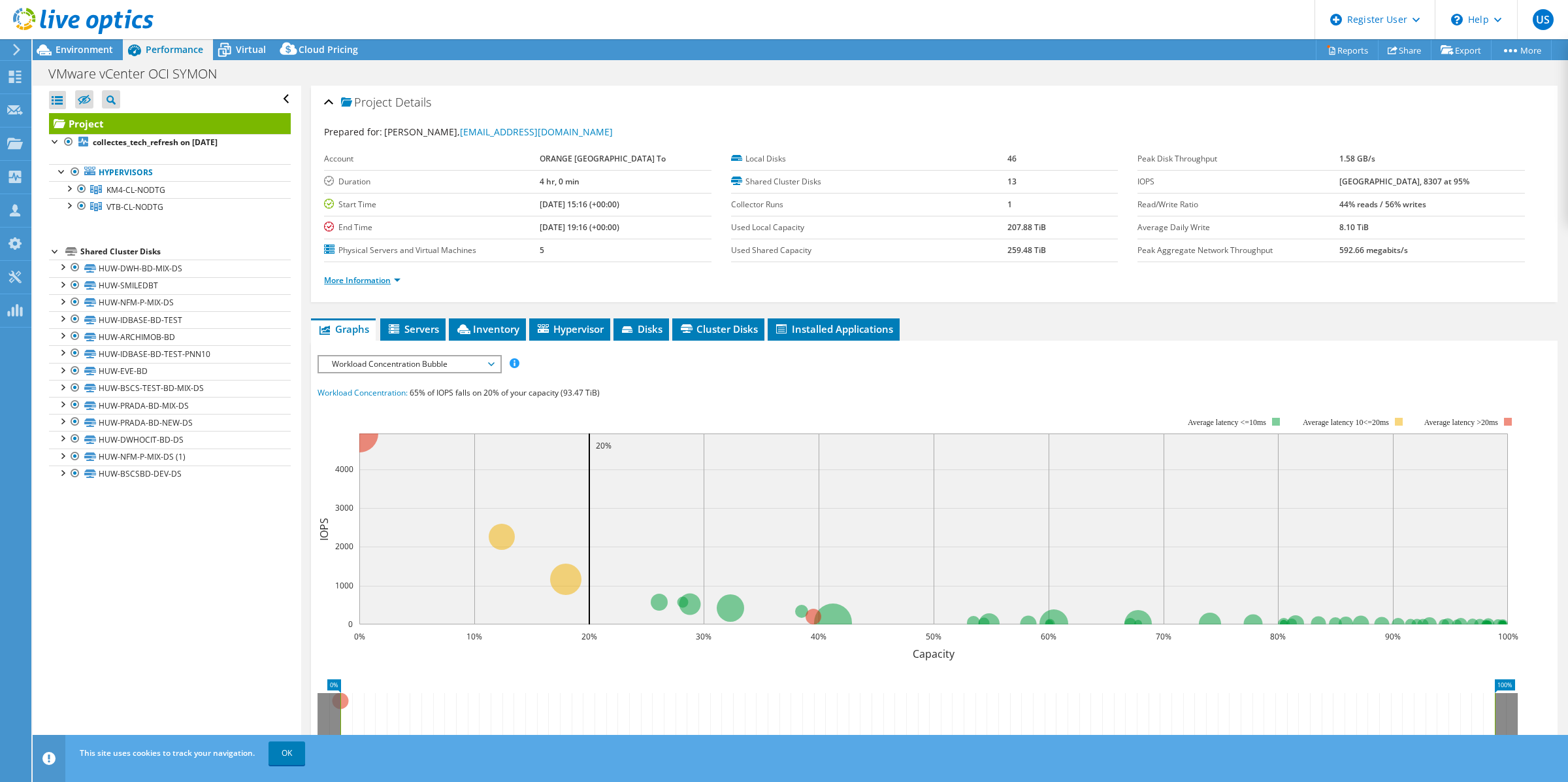
click at [394, 283] on link "More Information" at bounding box center [362, 280] width 77 height 11
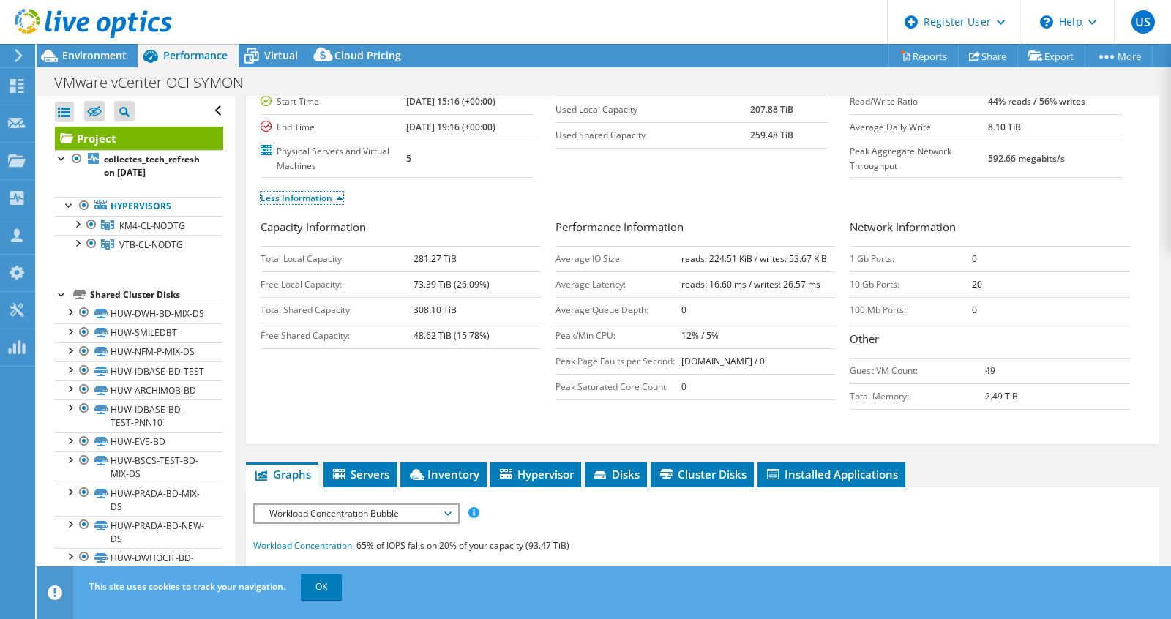
scroll to position [145, 0]
